Goal: Task Accomplishment & Management: Use online tool/utility

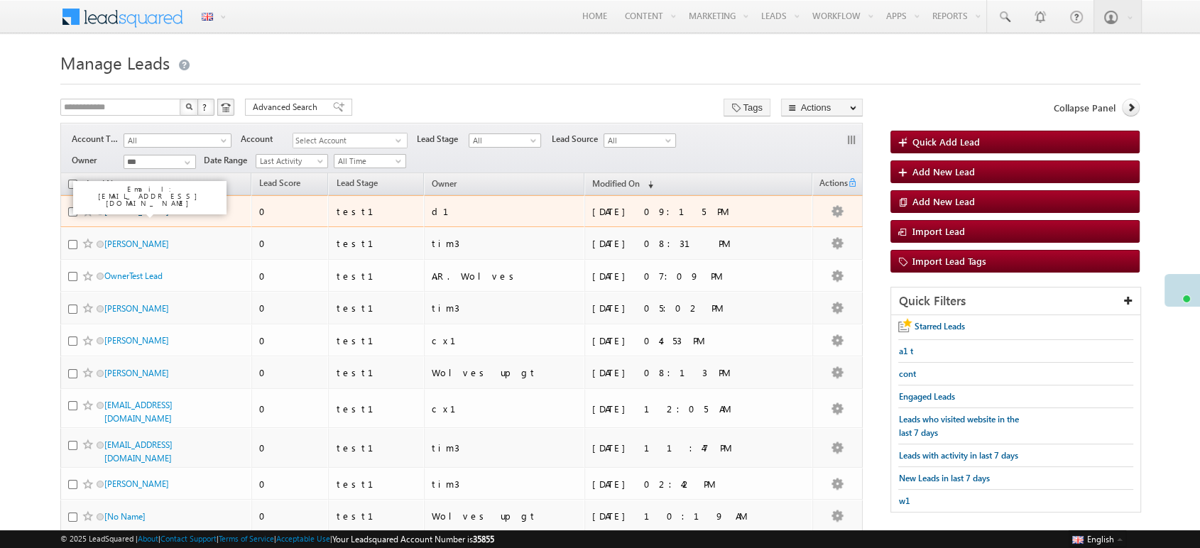
click at [137, 214] on link "[PERSON_NAME]" at bounding box center [136, 211] width 65 height 11
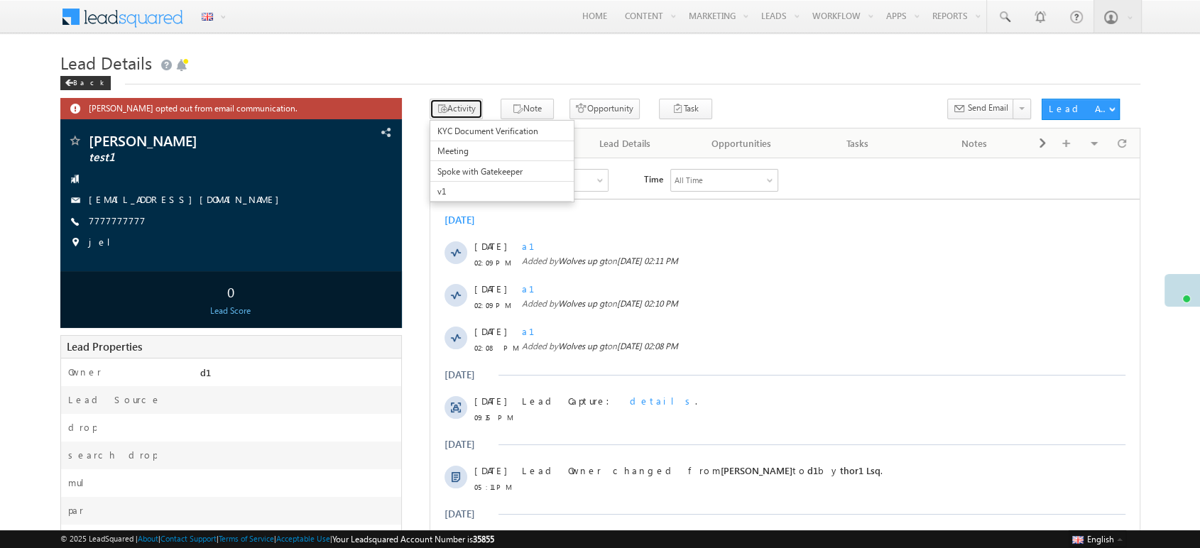
click at [450, 101] on button "Activity" at bounding box center [456, 109] width 53 height 21
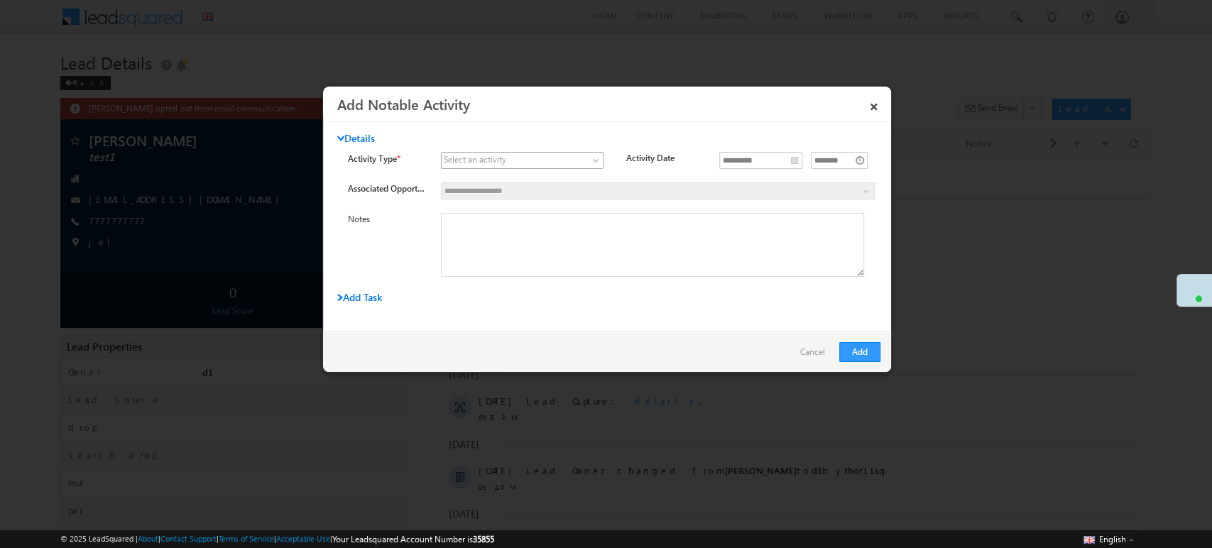
click at [553, 163] on span at bounding box center [514, 160] width 144 height 13
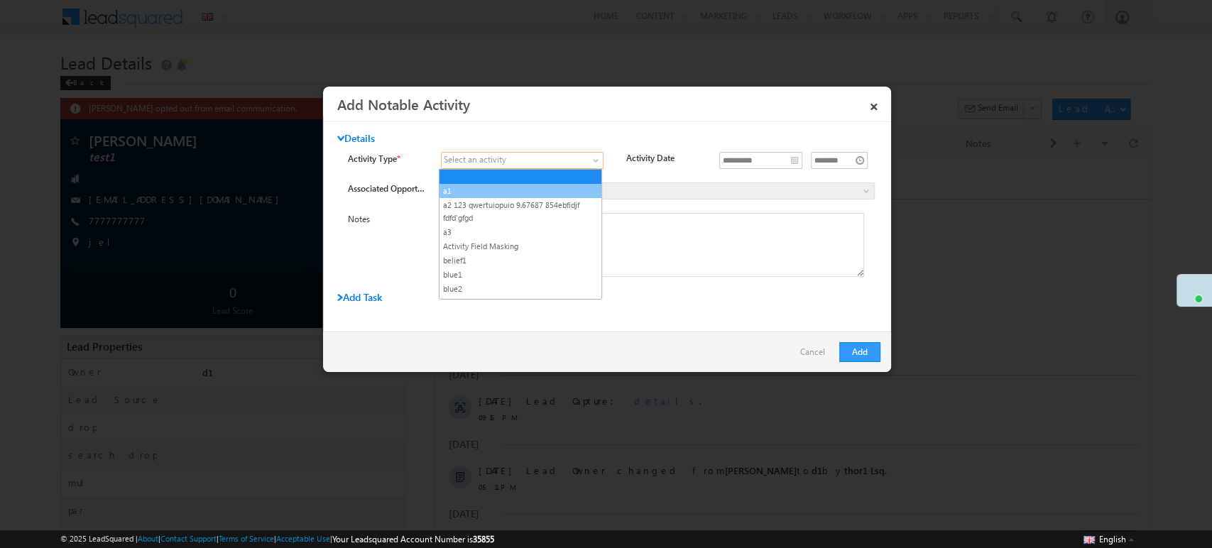
click at [516, 188] on link "a1" at bounding box center [520, 191] width 162 height 13
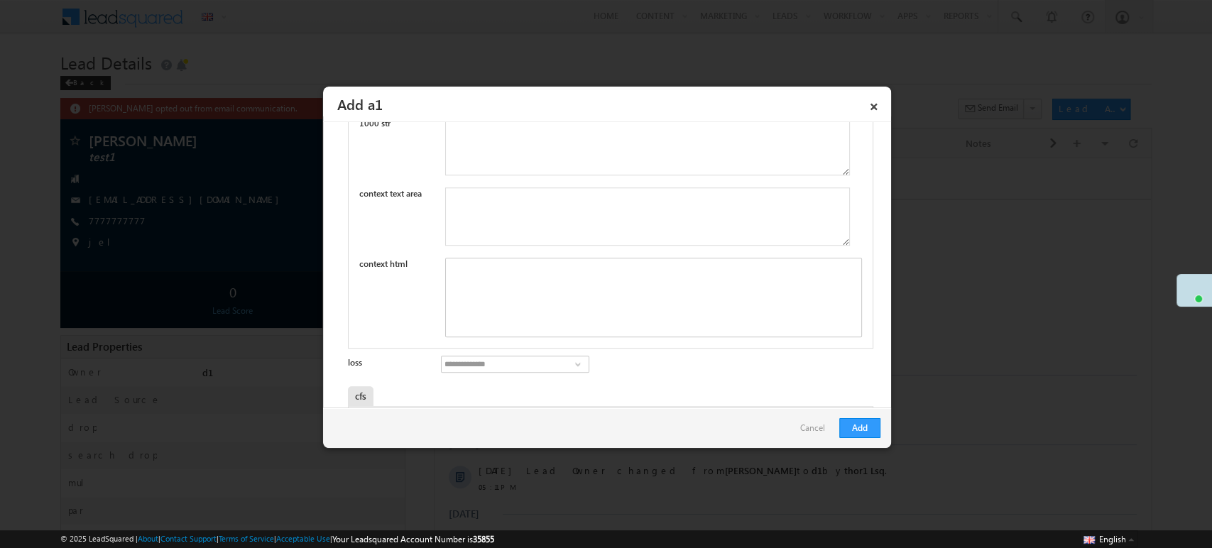
scroll to position [841, 0]
click at [564, 322] on div "Rich Text Editor, mx_Custom_11mx_CustomObject_122-inline-editor-div" at bounding box center [653, 308] width 417 height 80
paste div "Rich Text Editor, mx_Custom_11mx_CustomObject_122-inline-editor-div"
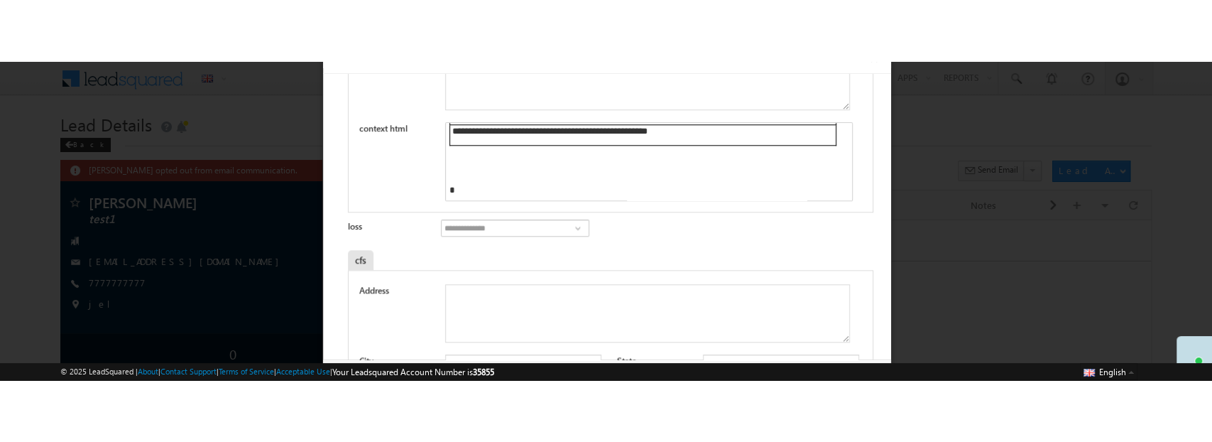
scroll to position [973, 0]
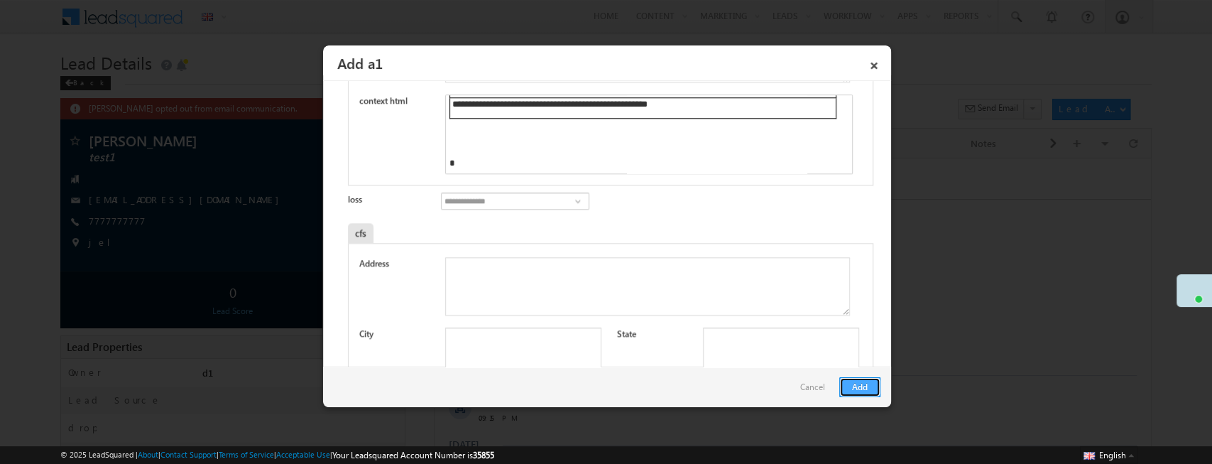
click at [859, 394] on button "Add" at bounding box center [859, 387] width 41 height 20
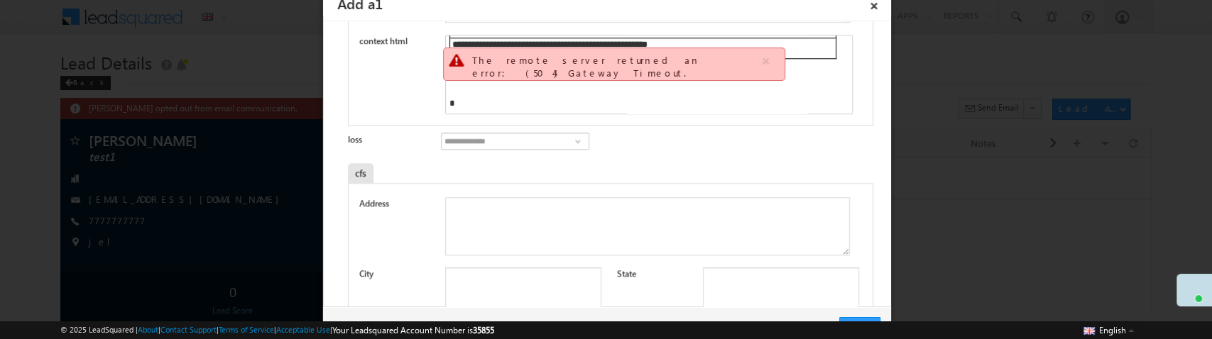
click at [494, 331] on span "35855" at bounding box center [483, 330] width 21 height 11
copy span "35855"
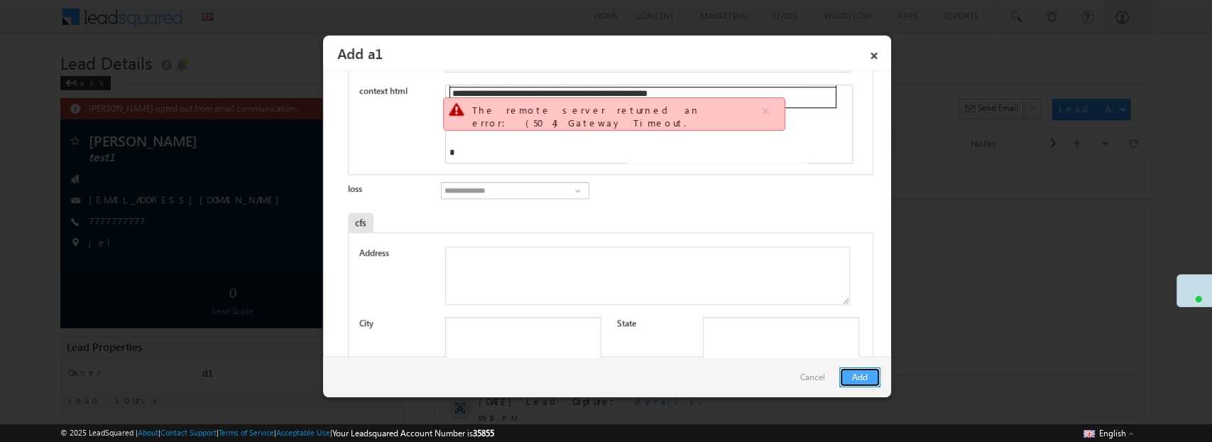
click at [860, 382] on button "Add" at bounding box center [859, 377] width 41 height 20
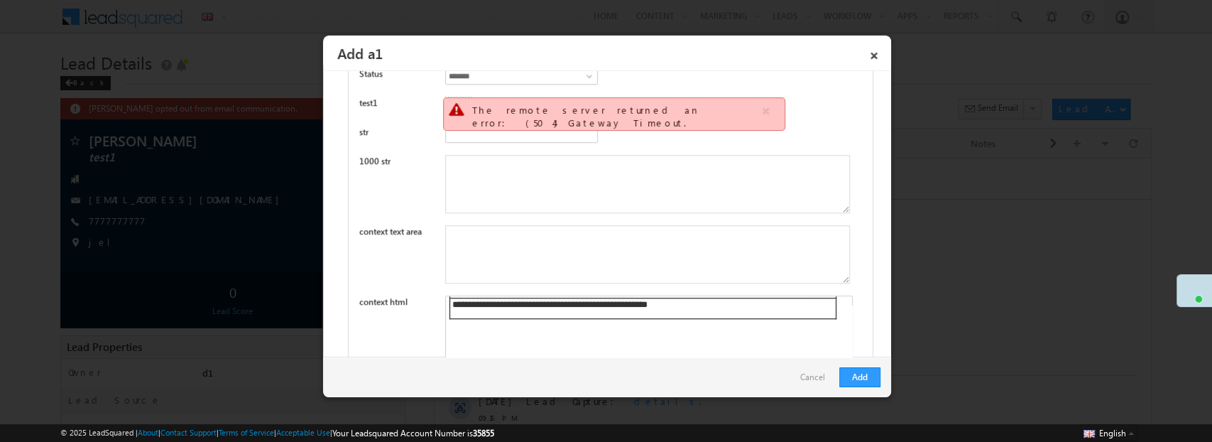
scroll to position [868, 0]
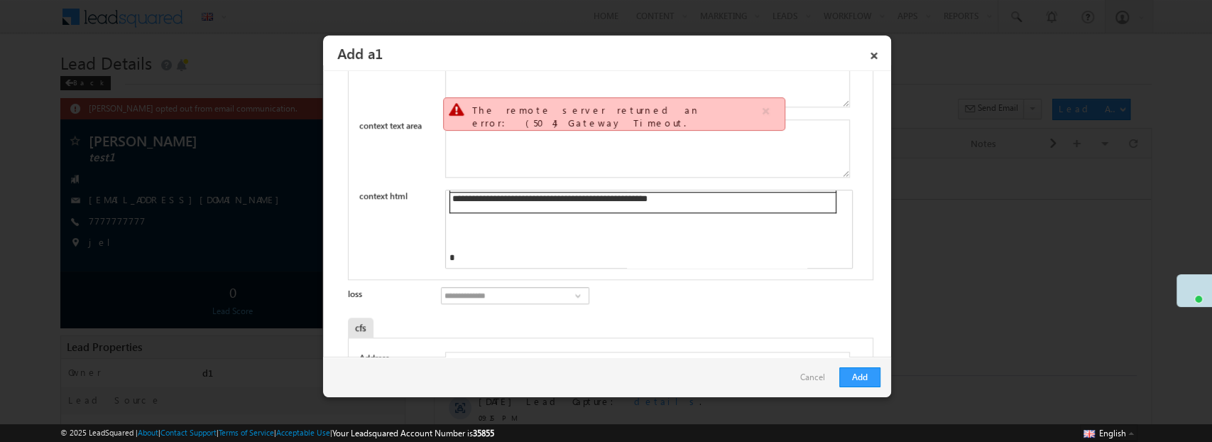
click at [687, 331] on div "cfs" at bounding box center [543, 327] width 390 height 20
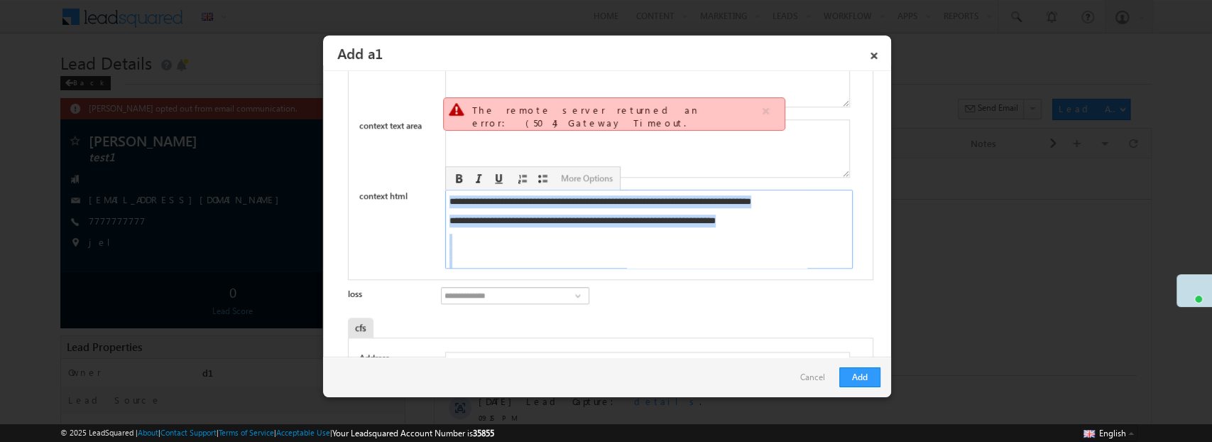
scroll to position [0, 0]
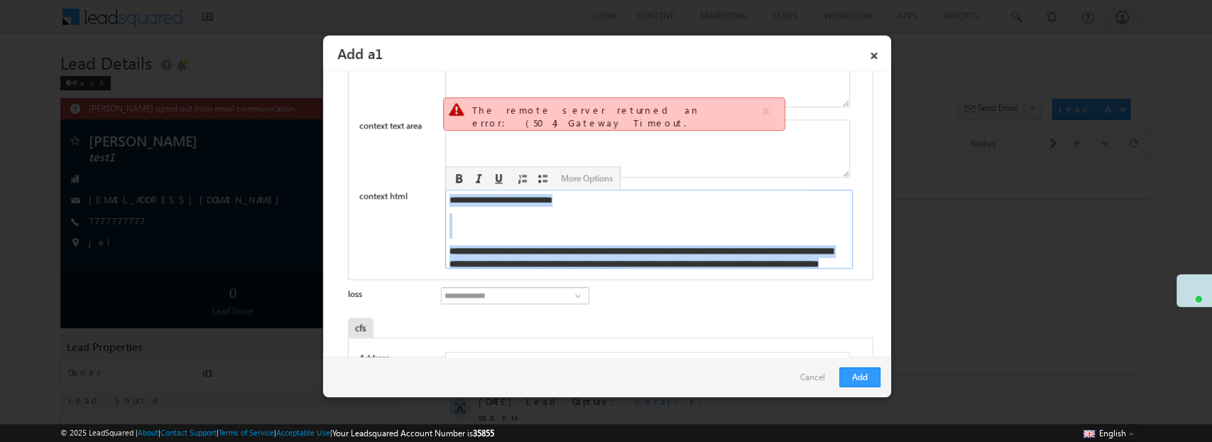
drag, startPoint x: 809, startPoint y: 230, endPoint x: 411, endPoint y: 186, distance: 400.7
click at [411, 186] on div "Status ******* ******** ******* test1 Upload × Cancel Browse … Uploaded" at bounding box center [610, 113] width 525 height 333
click at [542, 201] on span "**********" at bounding box center [500, 199] width 103 height 9
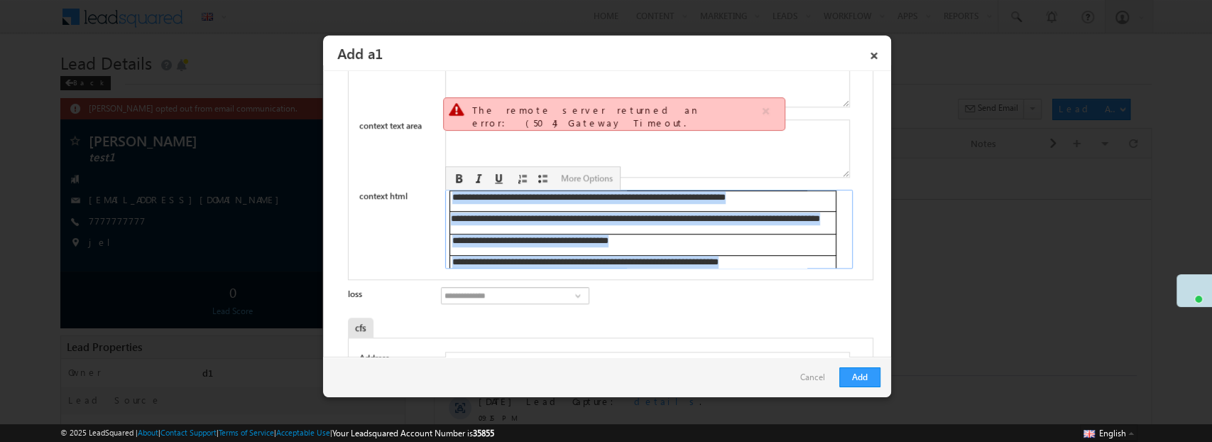
scroll to position [4611, 0]
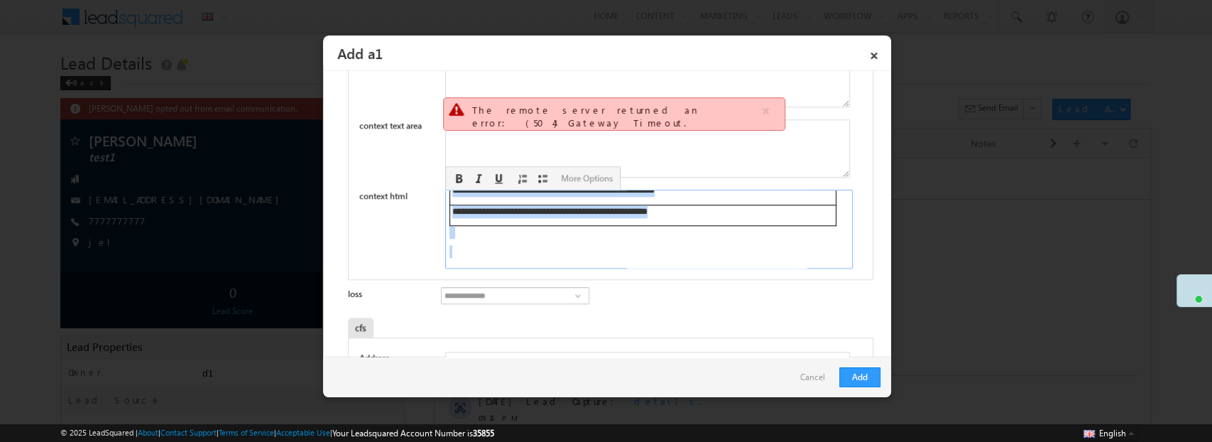
drag, startPoint x: 447, startPoint y: 199, endPoint x: 681, endPoint y: 329, distance: 267.9
click at [812, 381] on link "Cancel" at bounding box center [816, 380] width 32 height 27
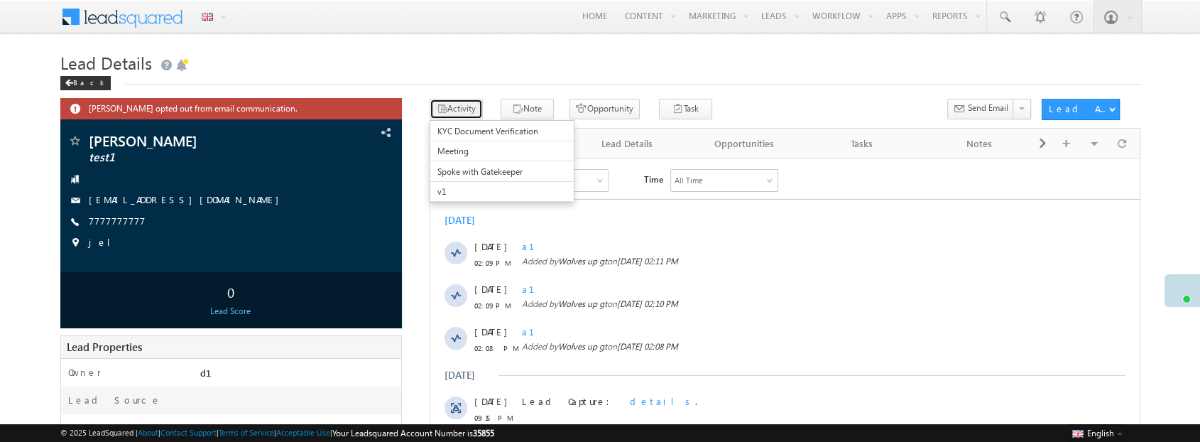
click at [433, 101] on button "Activity" at bounding box center [456, 109] width 53 height 21
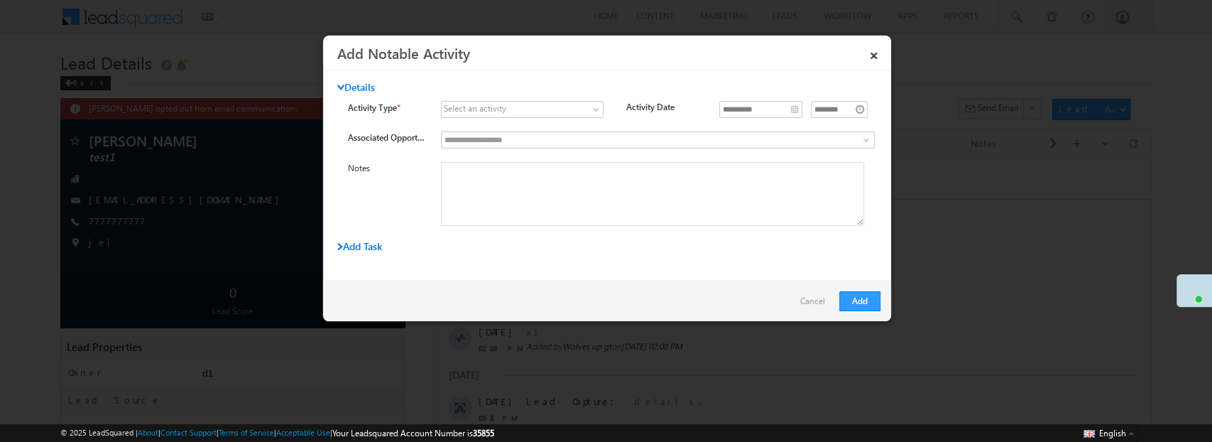
click at [526, 99] on div "Details" at bounding box center [562, 91] width 450 height 20
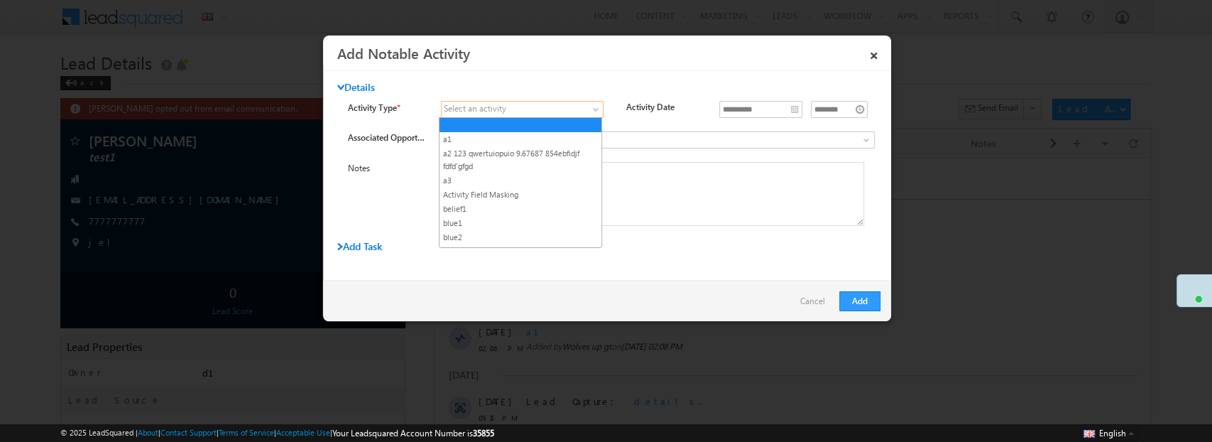
click at [546, 117] on body "Menu English English Española latina हिंदी Bahasa Indonesia Português Tiếng Việ…" at bounding box center [606, 411] width 1212 height 822
click at [540, 133] on link "a1" at bounding box center [520, 139] width 162 height 13
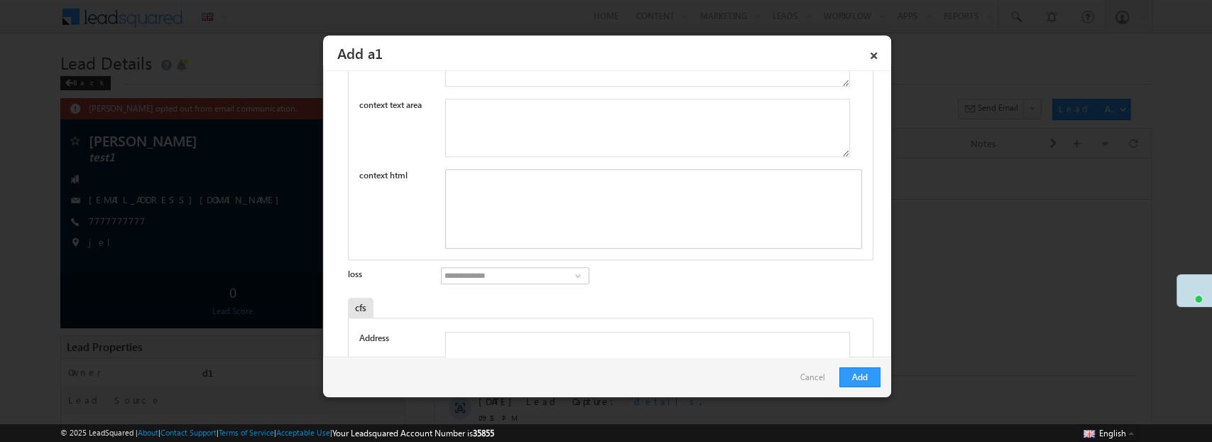
scroll to position [894, 0]
click at [483, 209] on div "Rich Text Editor, mx_Custom_11mx_CustomObject_122-inline-editor-div" at bounding box center [653, 203] width 417 height 80
paste div "Rich Text Editor, mx_Custom_11mx_CustomObject_122-inline-editor-div"
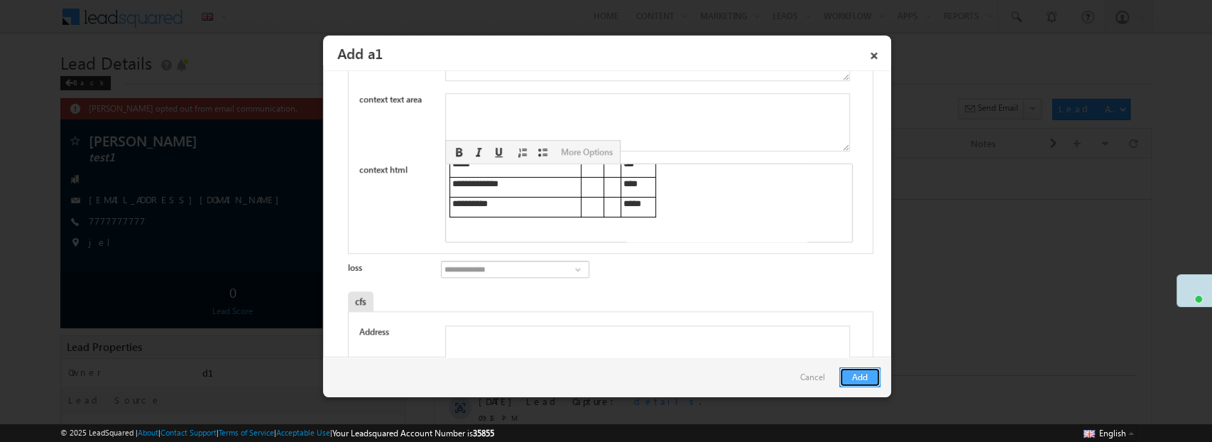
click at [854, 371] on button "Add" at bounding box center [859, 377] width 41 height 20
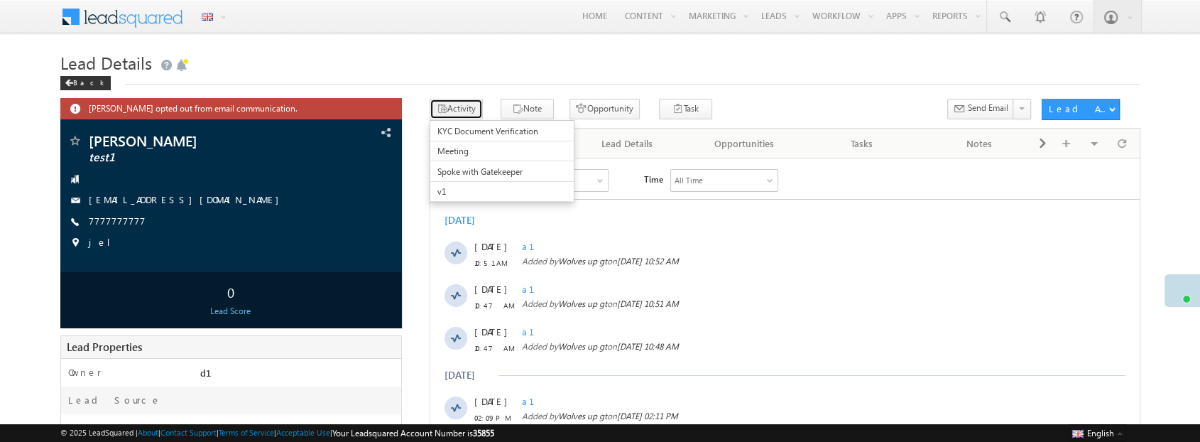
click at [471, 102] on button "Activity" at bounding box center [456, 109] width 53 height 21
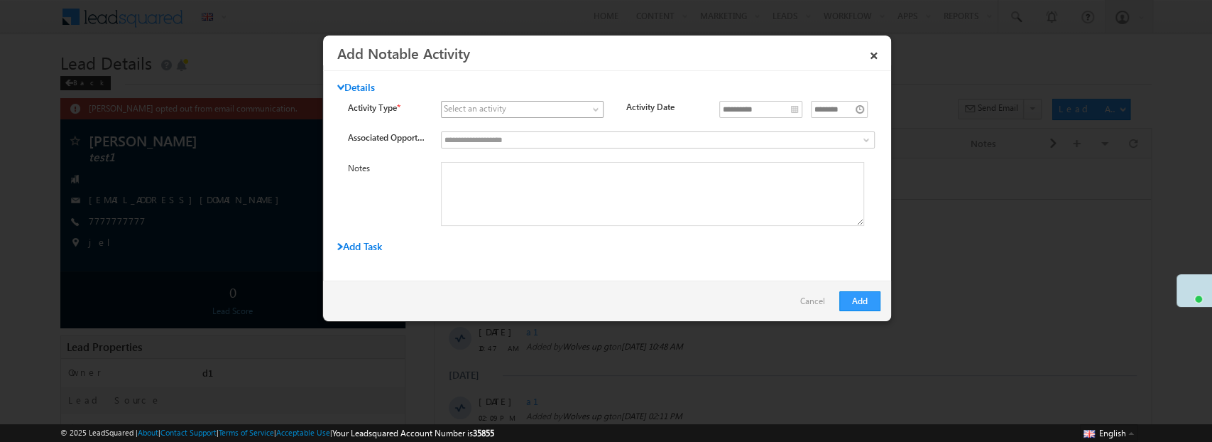
click at [553, 104] on span at bounding box center [514, 109] width 144 height 13
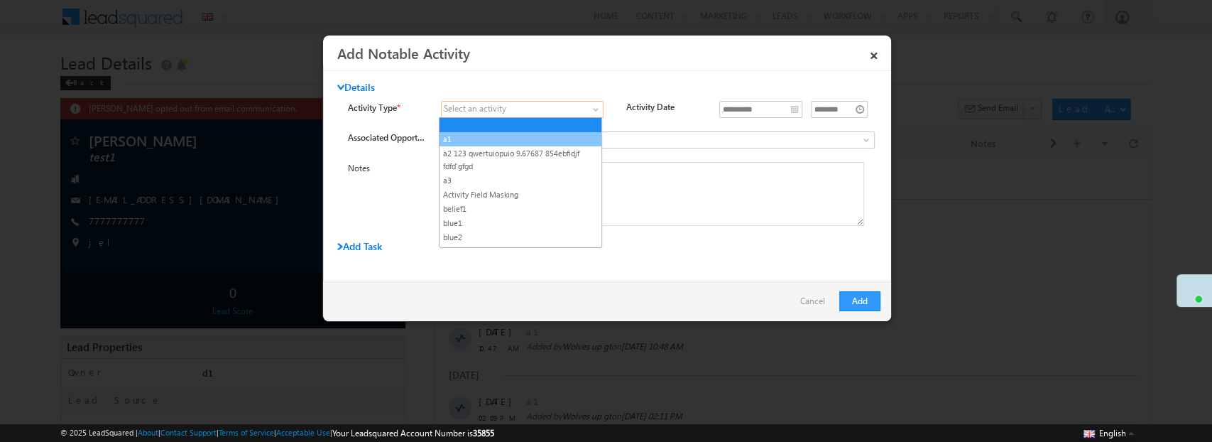
click at [525, 133] on link "a1" at bounding box center [520, 139] width 162 height 13
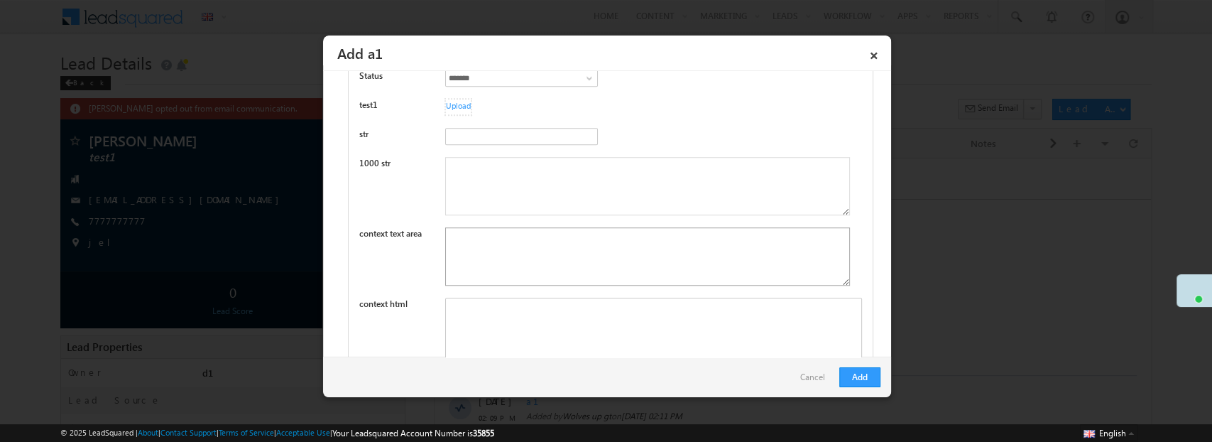
scroll to position [762, 0]
click at [483, 337] on div "Rich Text Editor, mx_Custom_11mx_CustomObject_122-inline-editor-div" at bounding box center [653, 335] width 417 height 80
paste div "Rich Text Editor, mx_Custom_11mx_CustomObject_122-inline-editor-div"
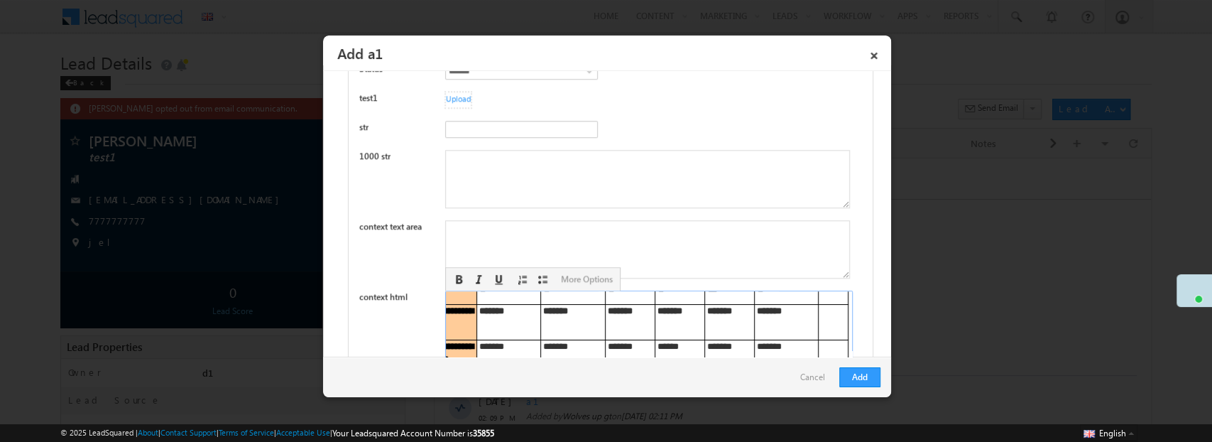
scroll to position [264, 38]
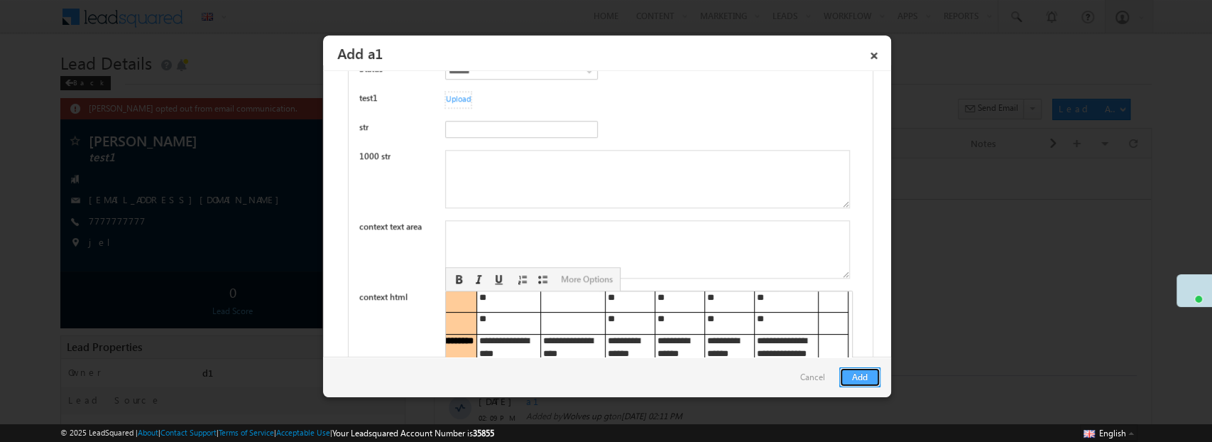
click at [856, 367] on button "Add" at bounding box center [859, 377] width 41 height 20
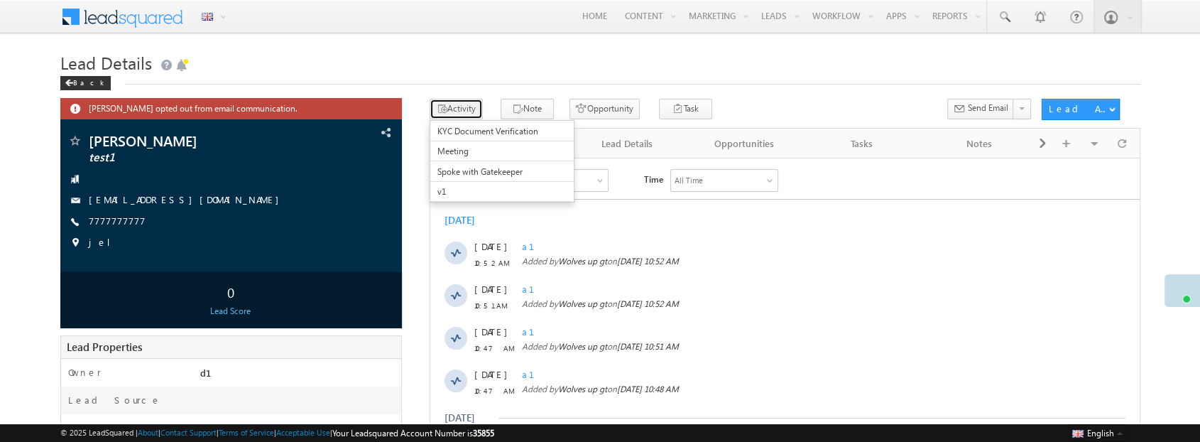
click at [466, 109] on button "Activity" at bounding box center [456, 109] width 53 height 21
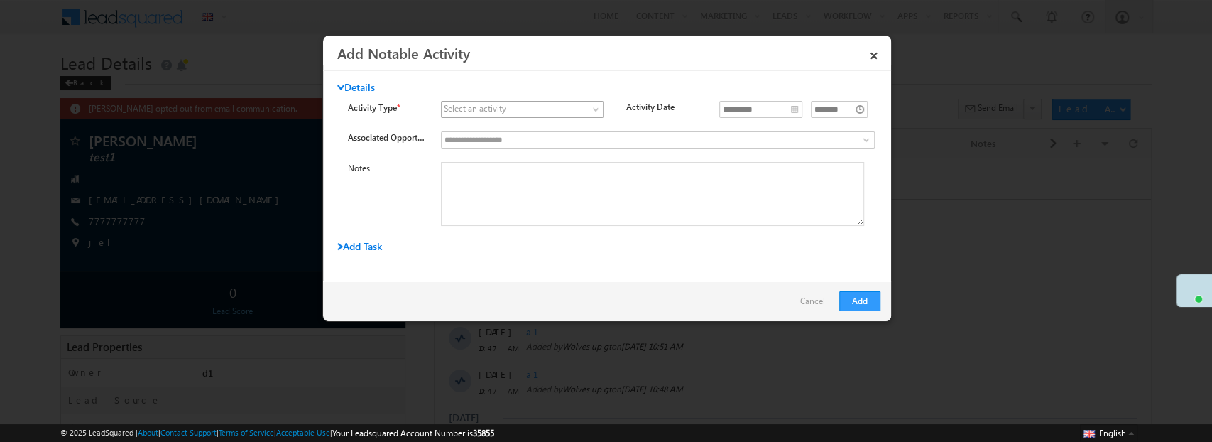
click at [574, 102] on link at bounding box center [522, 109] width 163 height 17
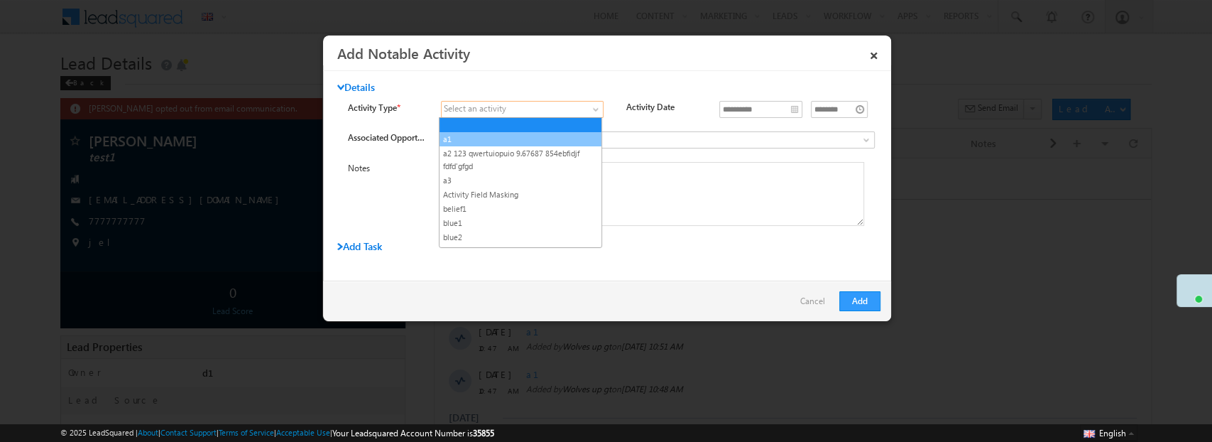
click at [505, 141] on link "a1" at bounding box center [520, 139] width 162 height 13
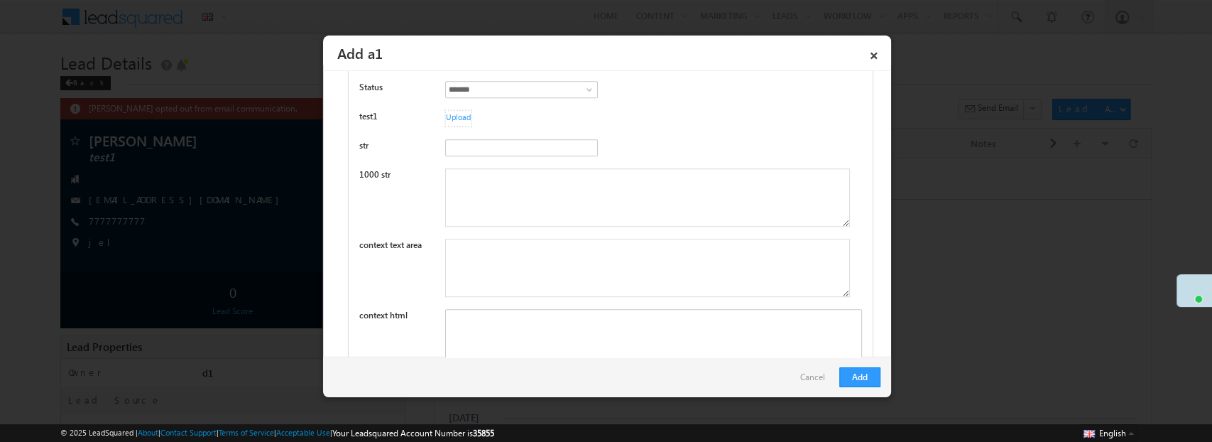
scroll to position [789, 0]
click at [517, 288] on div "Rich Text Editor, mx_Custom_11mx_CustomObject_122-inline-editor-div" at bounding box center [653, 308] width 417 height 80
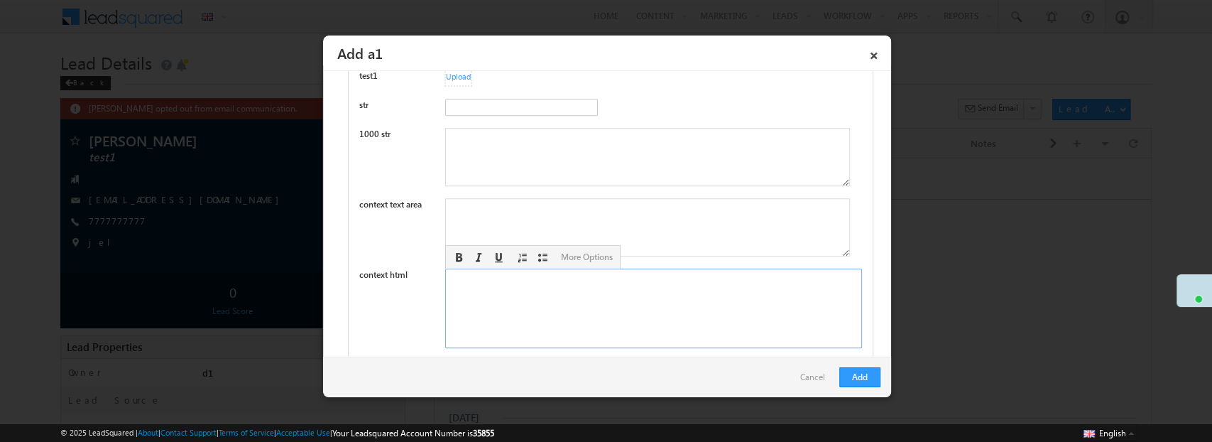
paste div "Rich Text Editor, mx_Custom_11mx_CustomObject_122-inline-editor-div"
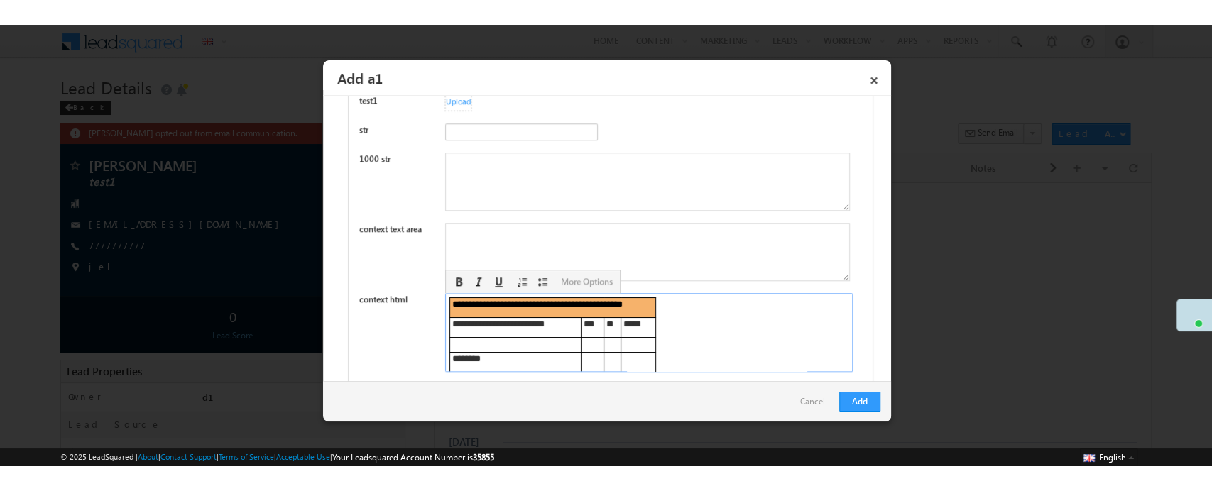
scroll to position [878, 38]
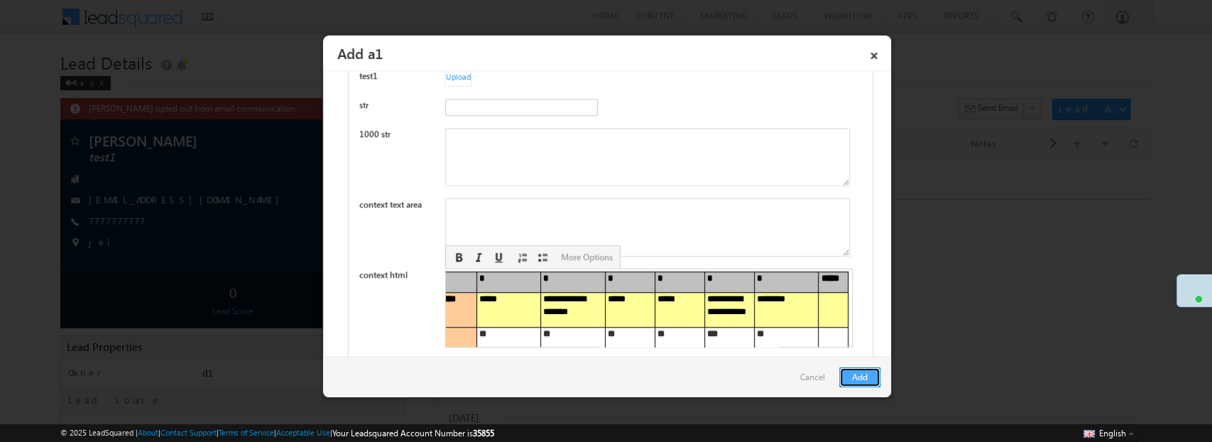
click at [852, 377] on button "Add" at bounding box center [859, 377] width 41 height 20
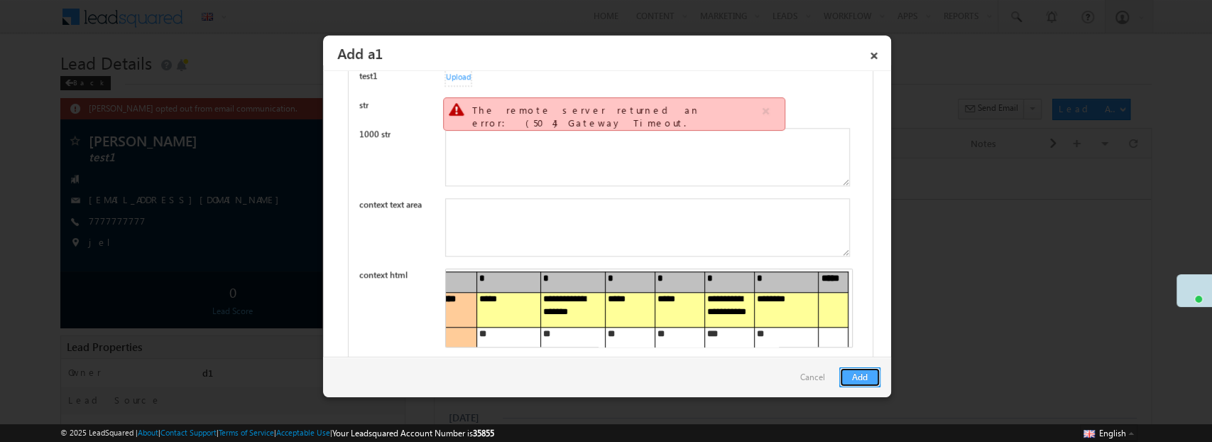
click at [870, 374] on button "Add" at bounding box center [859, 377] width 41 height 20
click at [868, 374] on button "Add" at bounding box center [859, 377] width 41 height 20
click at [868, 383] on button "Add" at bounding box center [859, 377] width 41 height 20
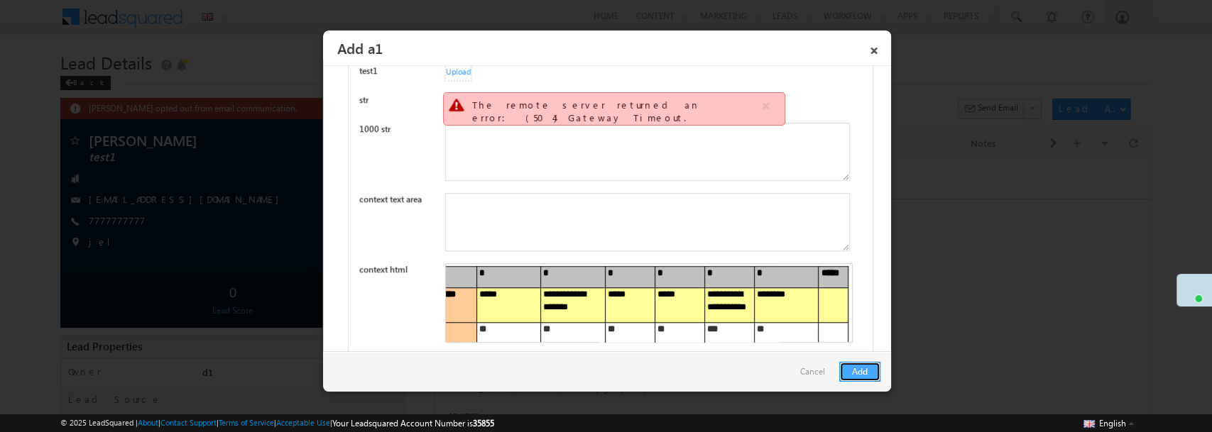
click at [860, 366] on button "Add" at bounding box center [859, 372] width 41 height 20
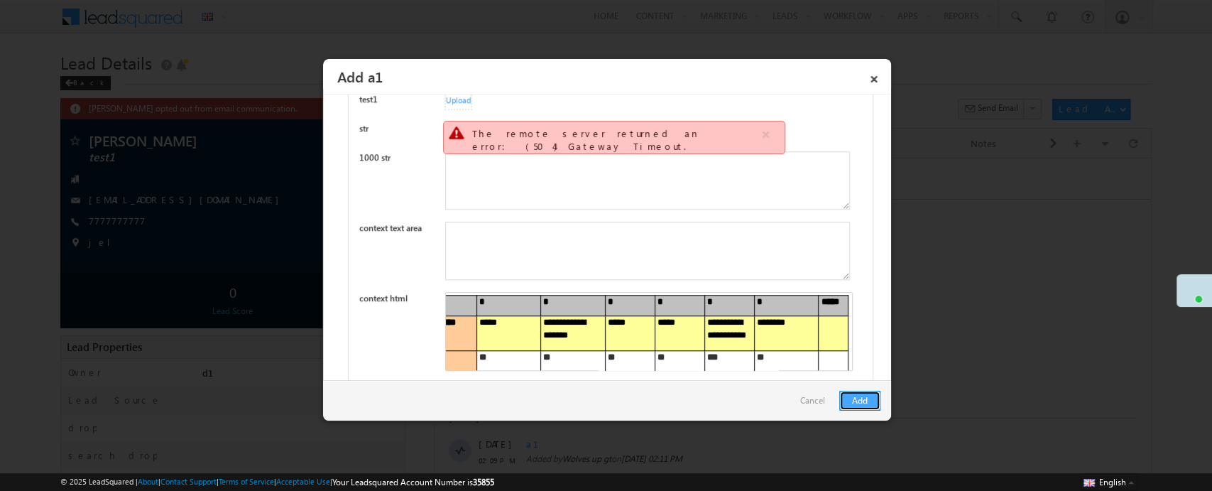
click at [875, 398] on button "Add" at bounding box center [859, 400] width 41 height 20
click at [868, 404] on button "Add" at bounding box center [859, 400] width 41 height 20
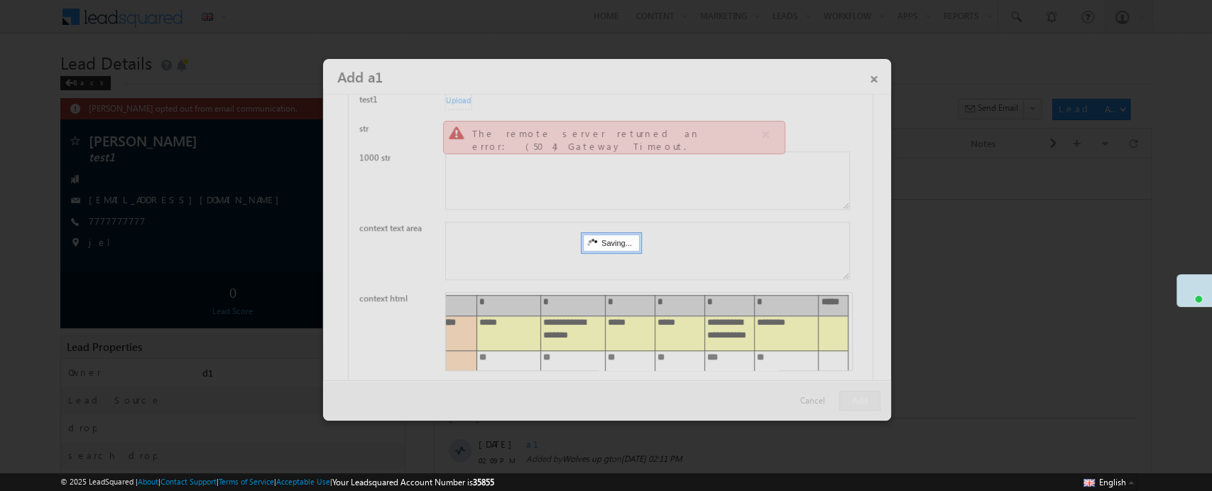
drag, startPoint x: 726, startPoint y: 300, endPoint x: 694, endPoint y: 487, distance: 189.4
click at [694, 487] on div "© 2025 LeadSquared | About | Contact Support | Terms of Service | Acceptable Us…" at bounding box center [605, 481] width 1090 height 13
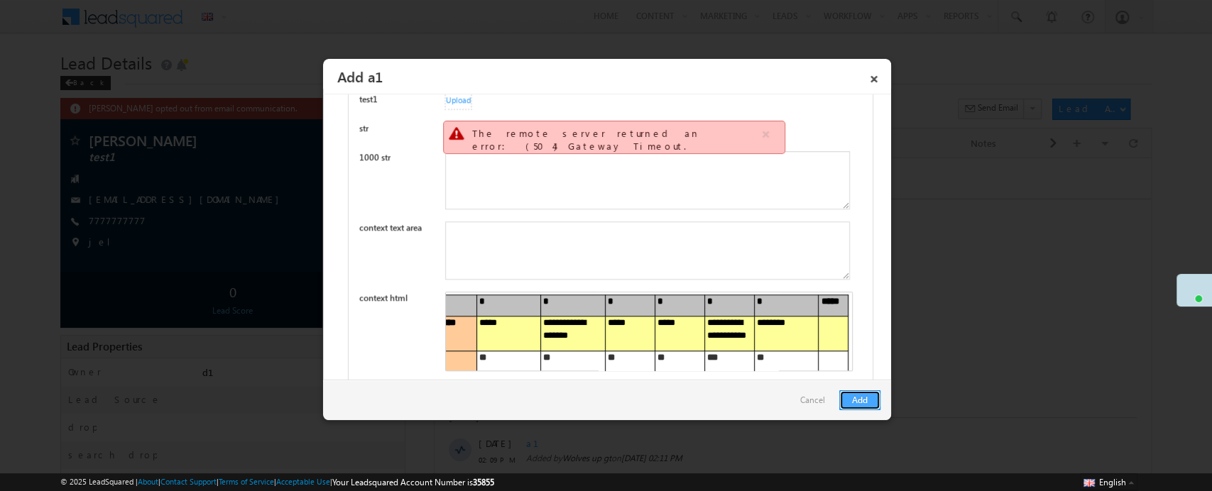
click at [865, 400] on button "Add" at bounding box center [859, 400] width 41 height 20
